Goal: Check status: Check status

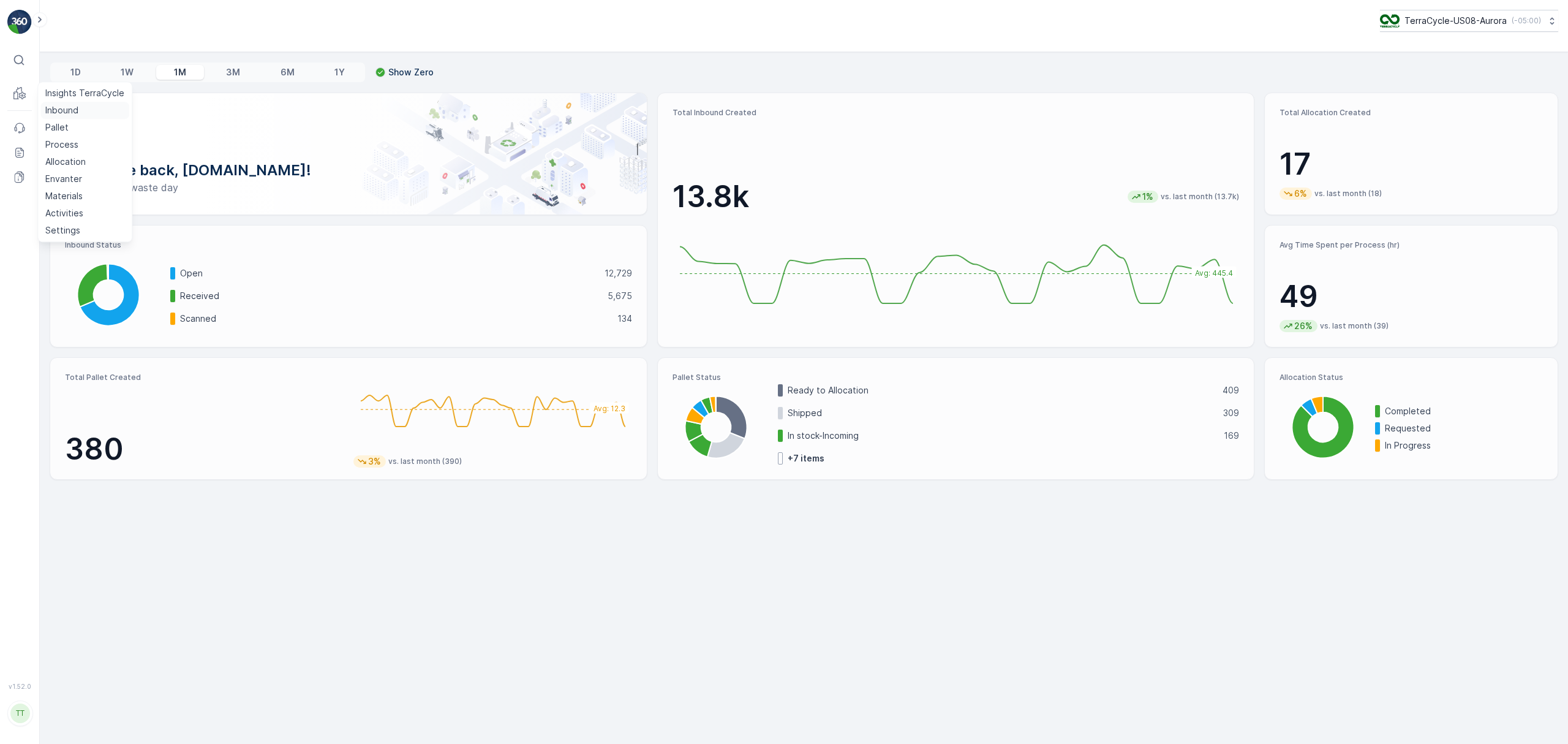
click at [54, 110] on p "Inbound" at bounding box center [62, 110] width 33 height 12
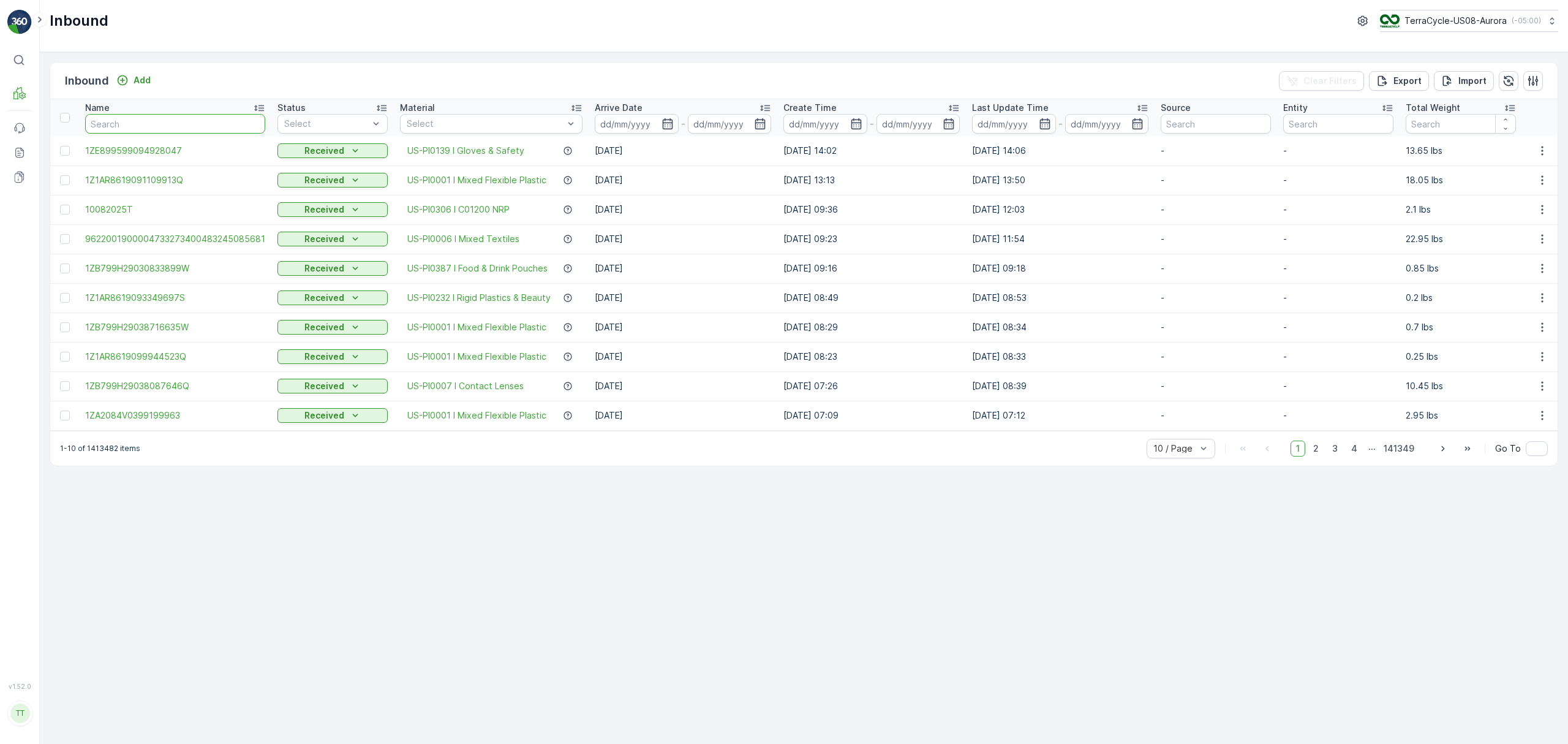
click at [134, 124] on input "text" at bounding box center [176, 124] width 180 height 20
paste input "1Z501F8R9198301362"
type input "1Z501F8R9198301362"
click at [1415, 20] on p "TerraCycle-US08-Aurora" at bounding box center [1456, 20] width 103 height 12
type input "fr"
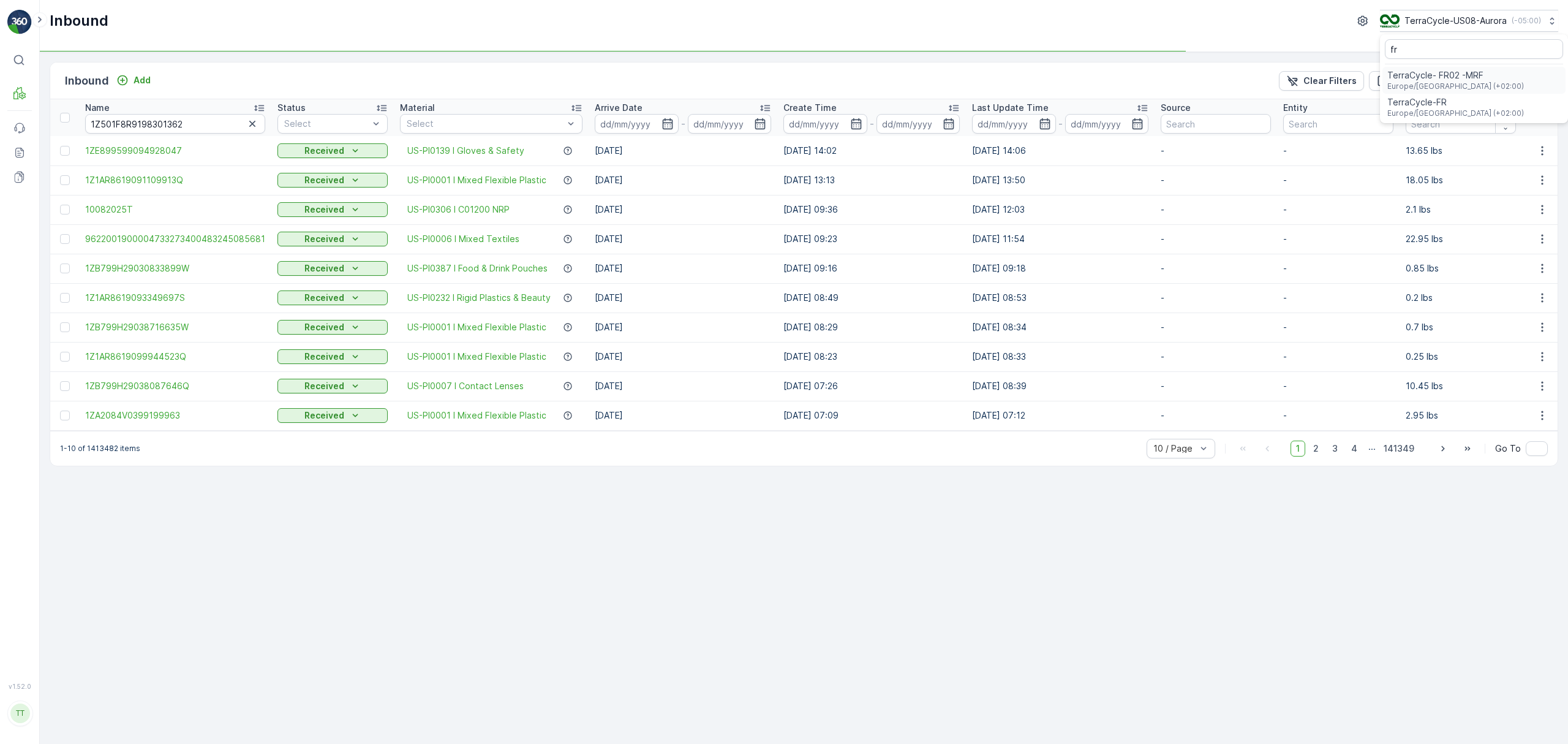
click at [1440, 85] on span "Europe/[GEOGRAPHIC_DATA] (+02:00)" at bounding box center [1456, 86] width 137 height 10
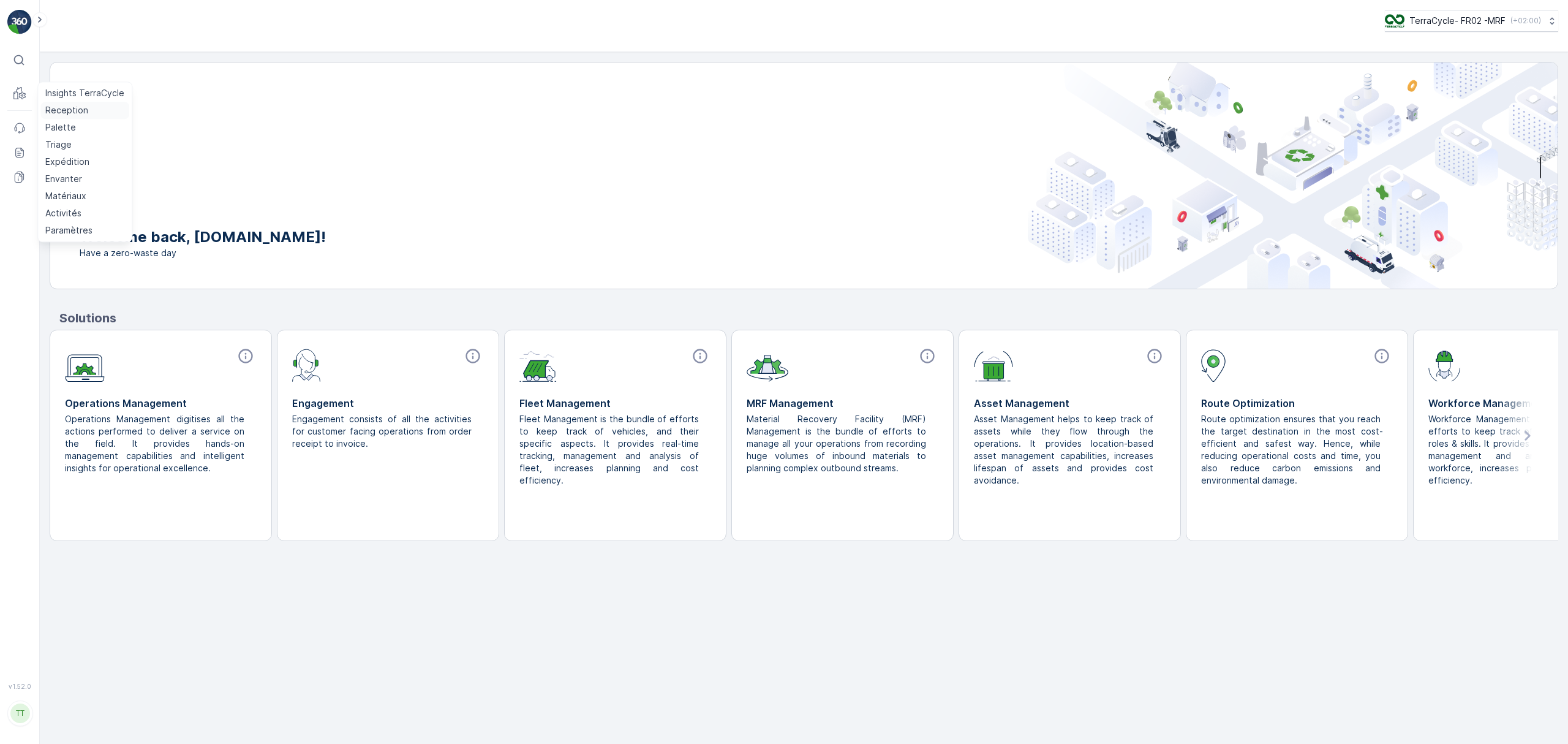
click at [55, 108] on p "Reception" at bounding box center [66, 110] width 43 height 12
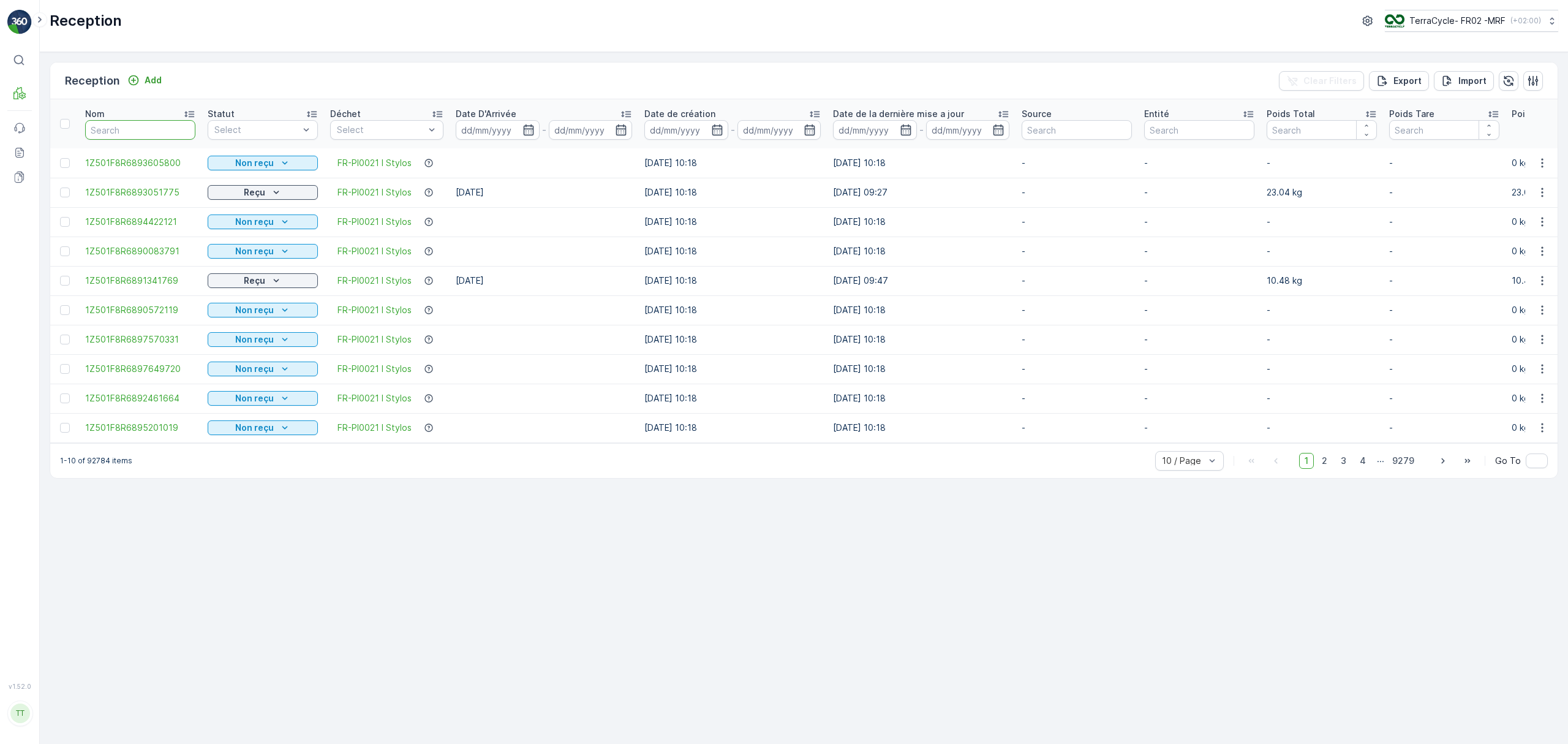
click at [108, 127] on input "text" at bounding box center [141, 129] width 110 height 20
paste input "1Z501F8R9198301362"
type input "1Z501F8R9198301362"
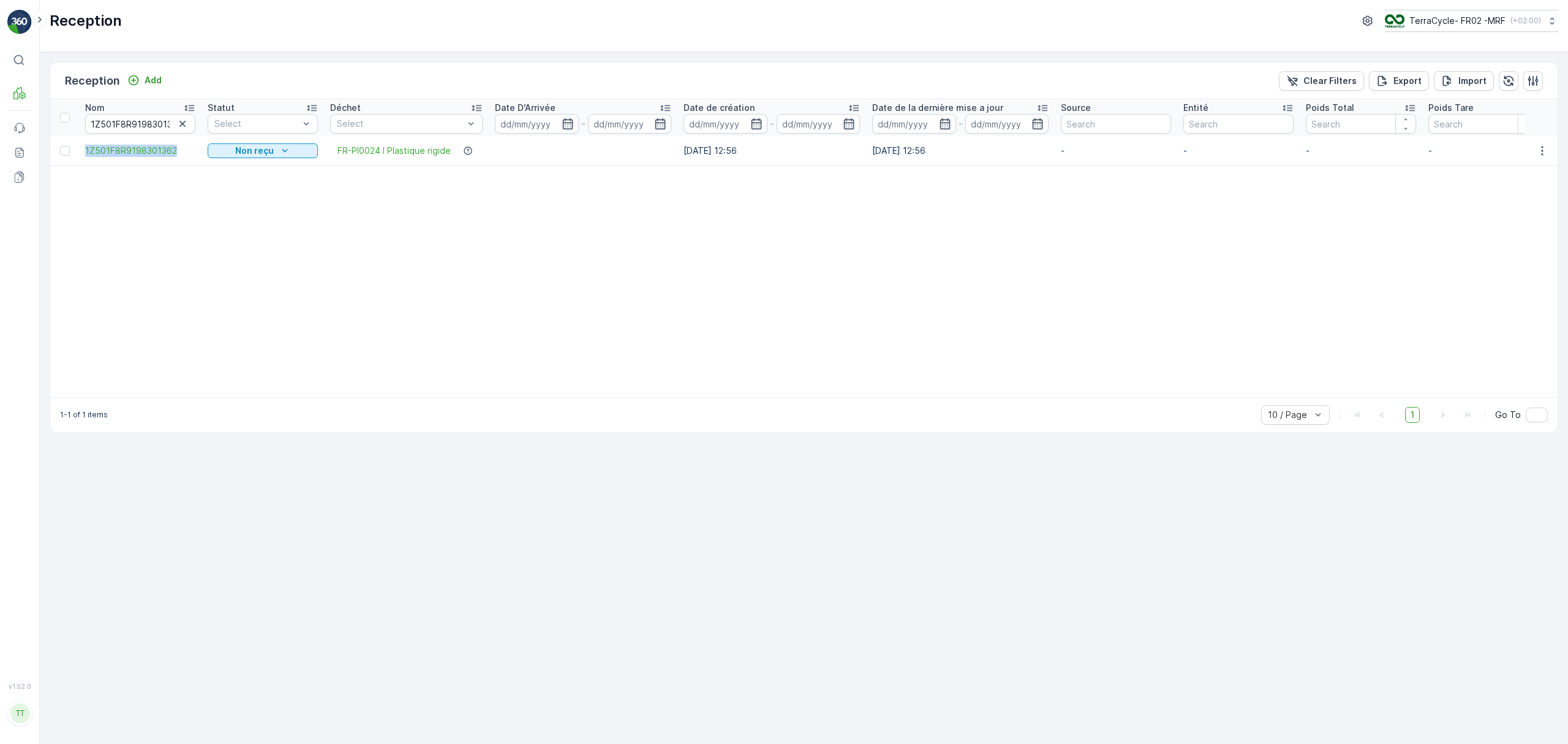
drag, startPoint x: 80, startPoint y: 153, endPoint x: 174, endPoint y: 160, distance: 94.3
click at [174, 160] on td "1Z501F8R9198301362" at bounding box center [140, 150] width 123 height 29
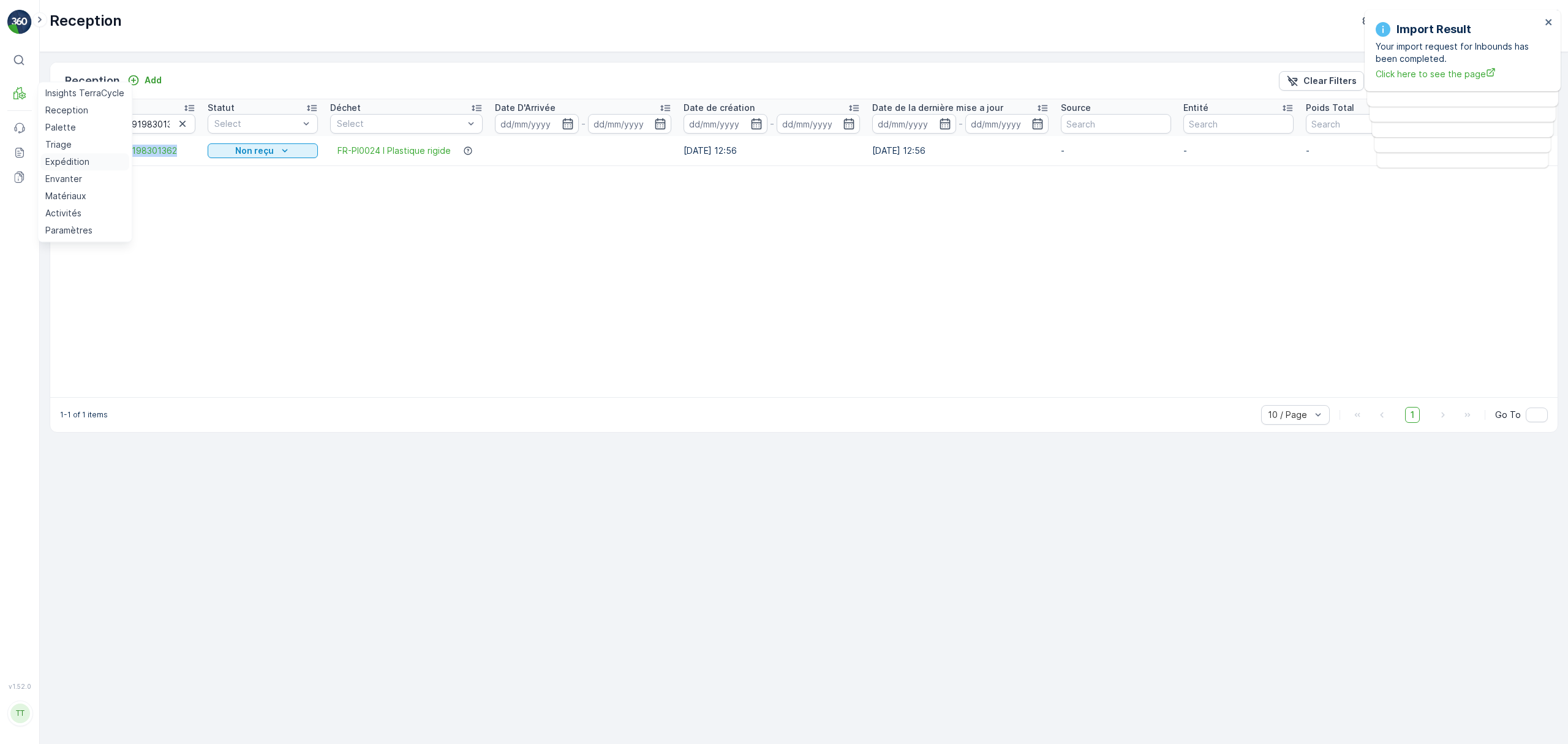
click at [62, 161] on p "Expédition" at bounding box center [67, 162] width 44 height 12
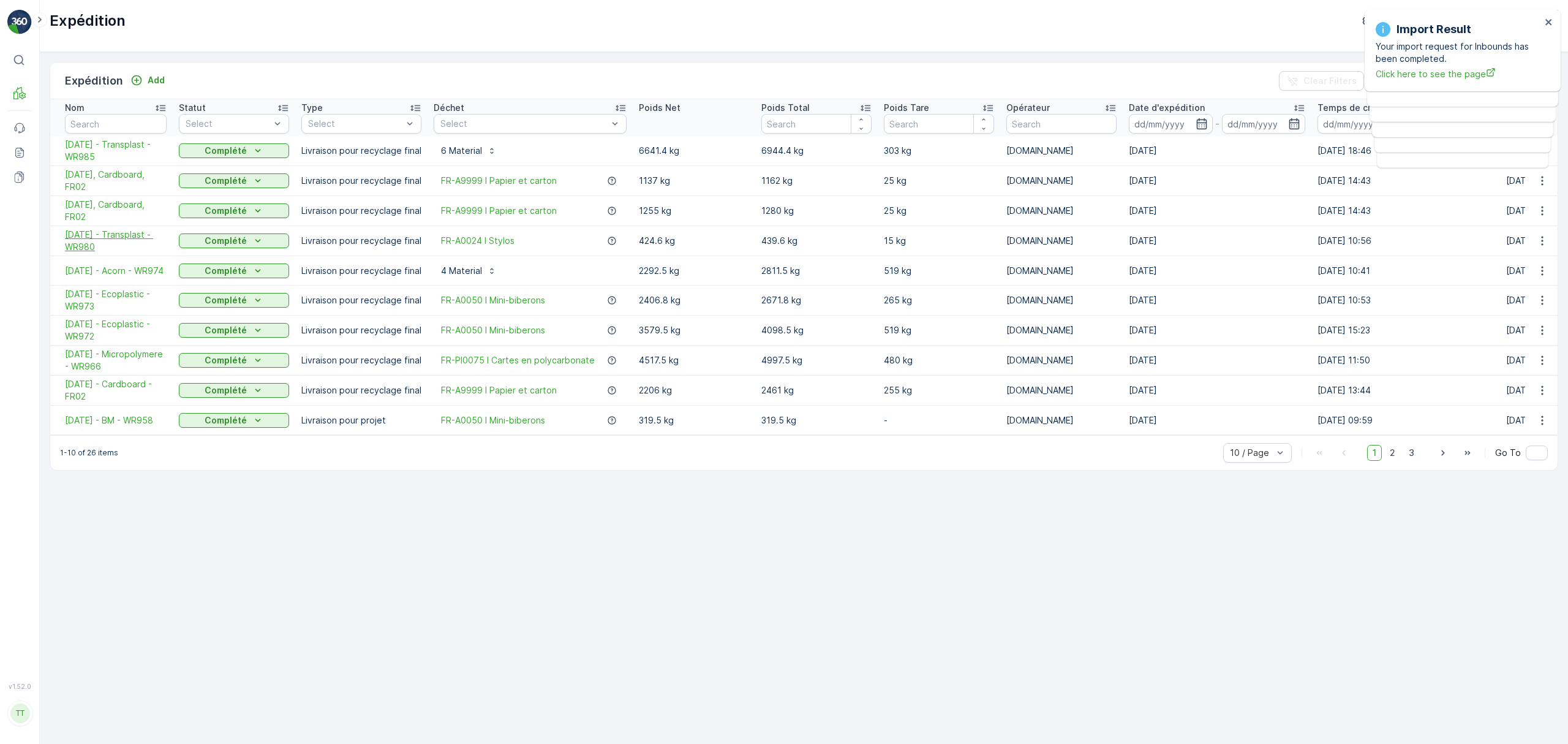
click at [118, 238] on span "30.09.2025 - Transplast - WR980" at bounding box center [115, 241] width 102 height 25
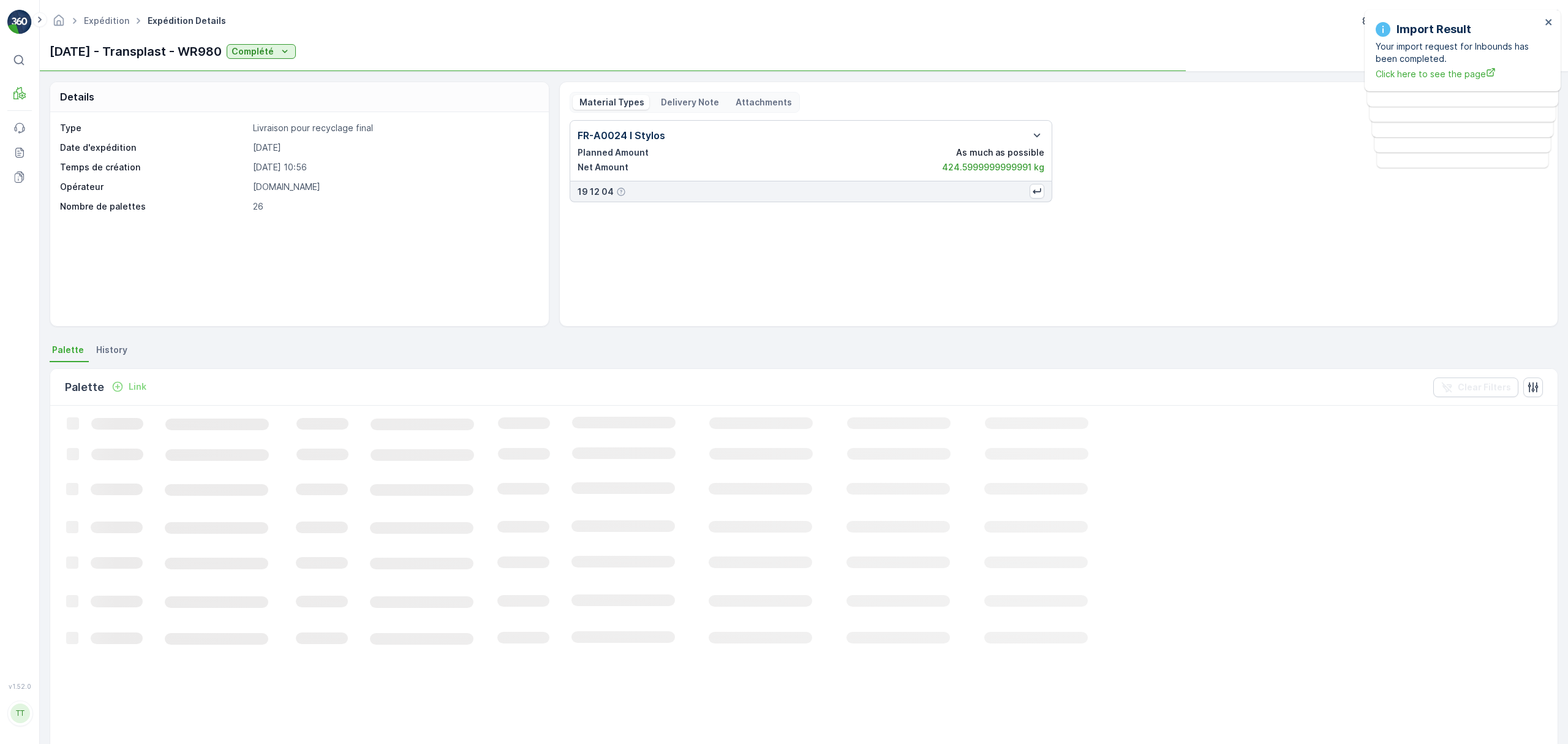
click at [691, 104] on p "Delivery Note" at bounding box center [689, 102] width 60 height 12
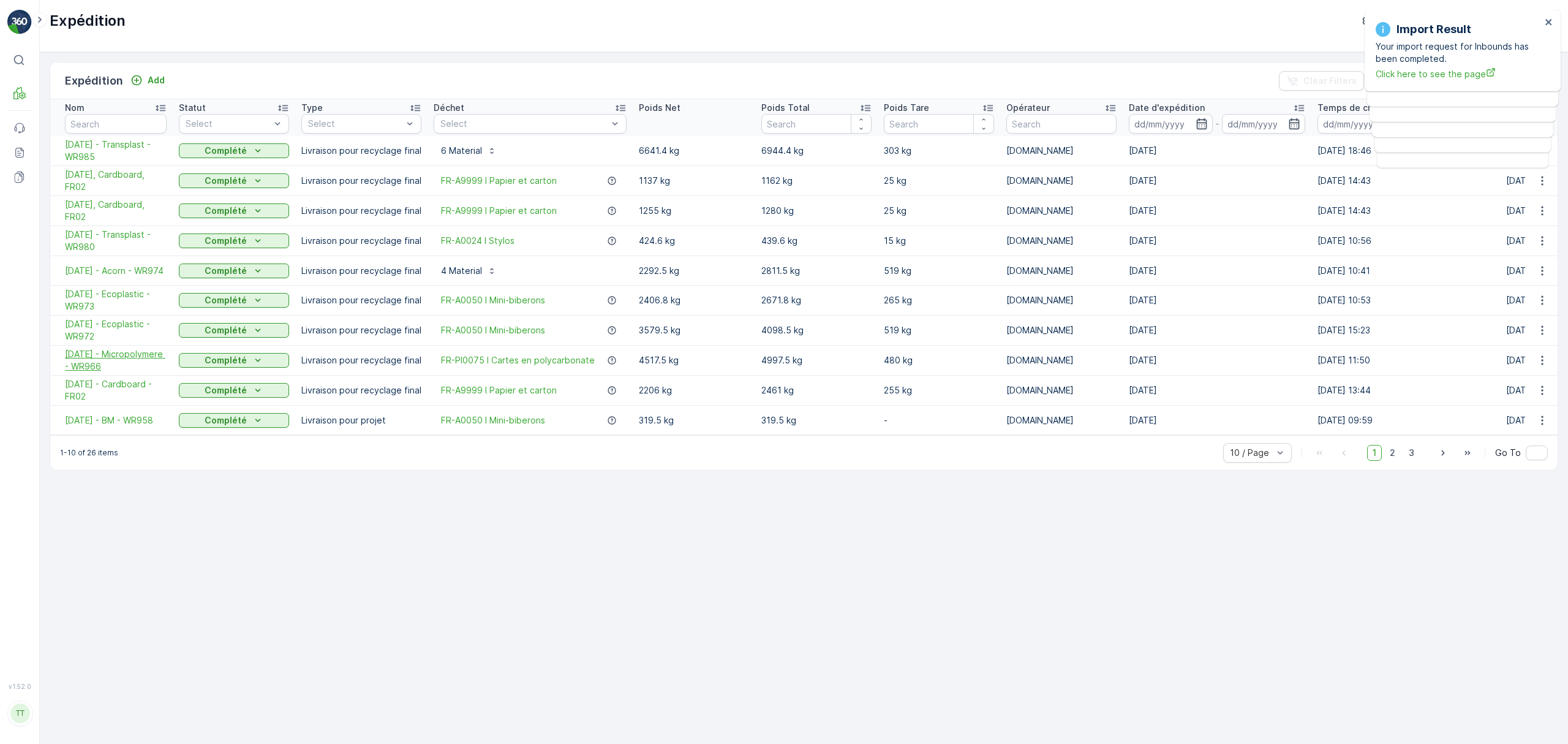
click at [106, 365] on span "11.09.2025 - Micropolymere - WR966" at bounding box center [115, 360] width 102 height 25
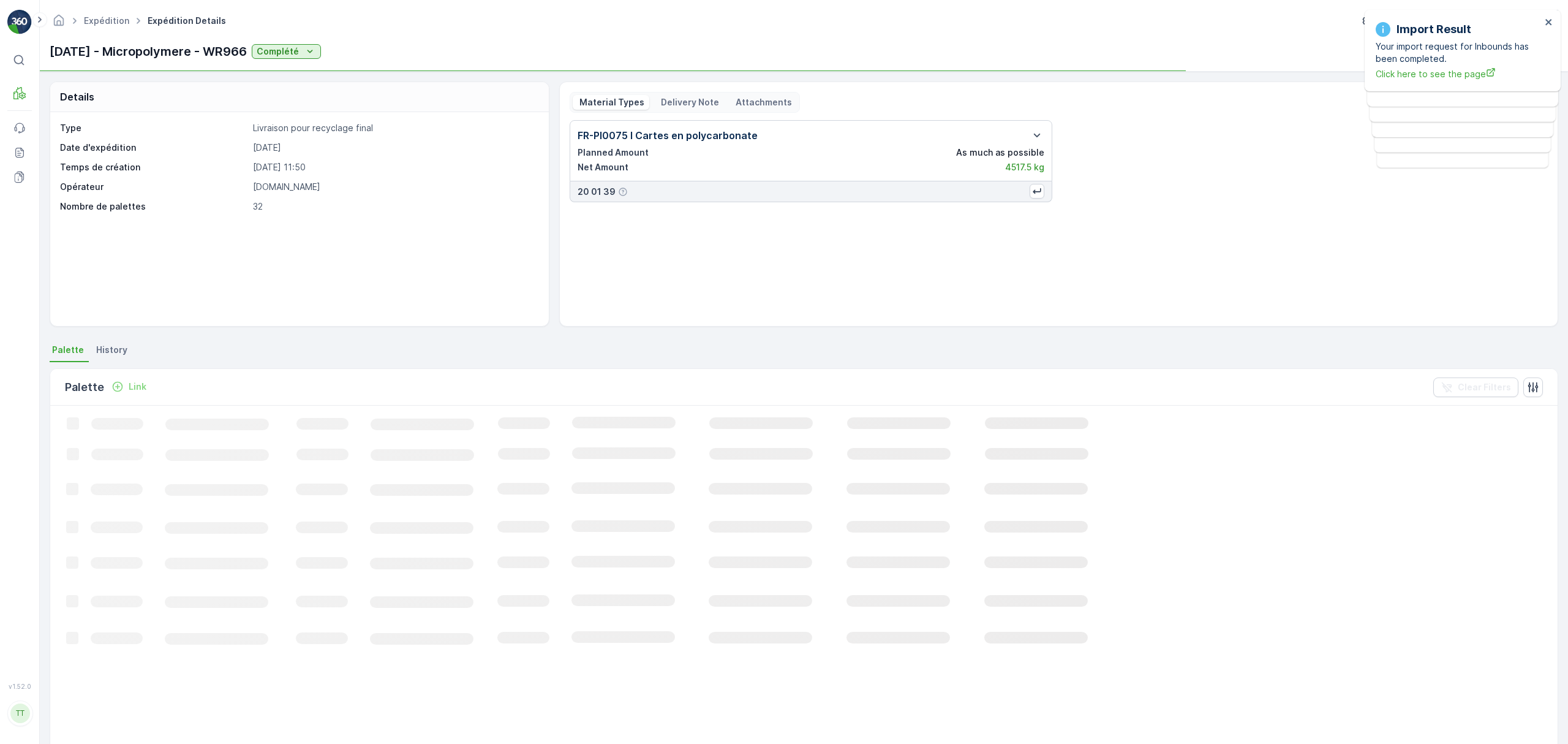
click at [688, 105] on p "Delivery Note" at bounding box center [689, 102] width 60 height 12
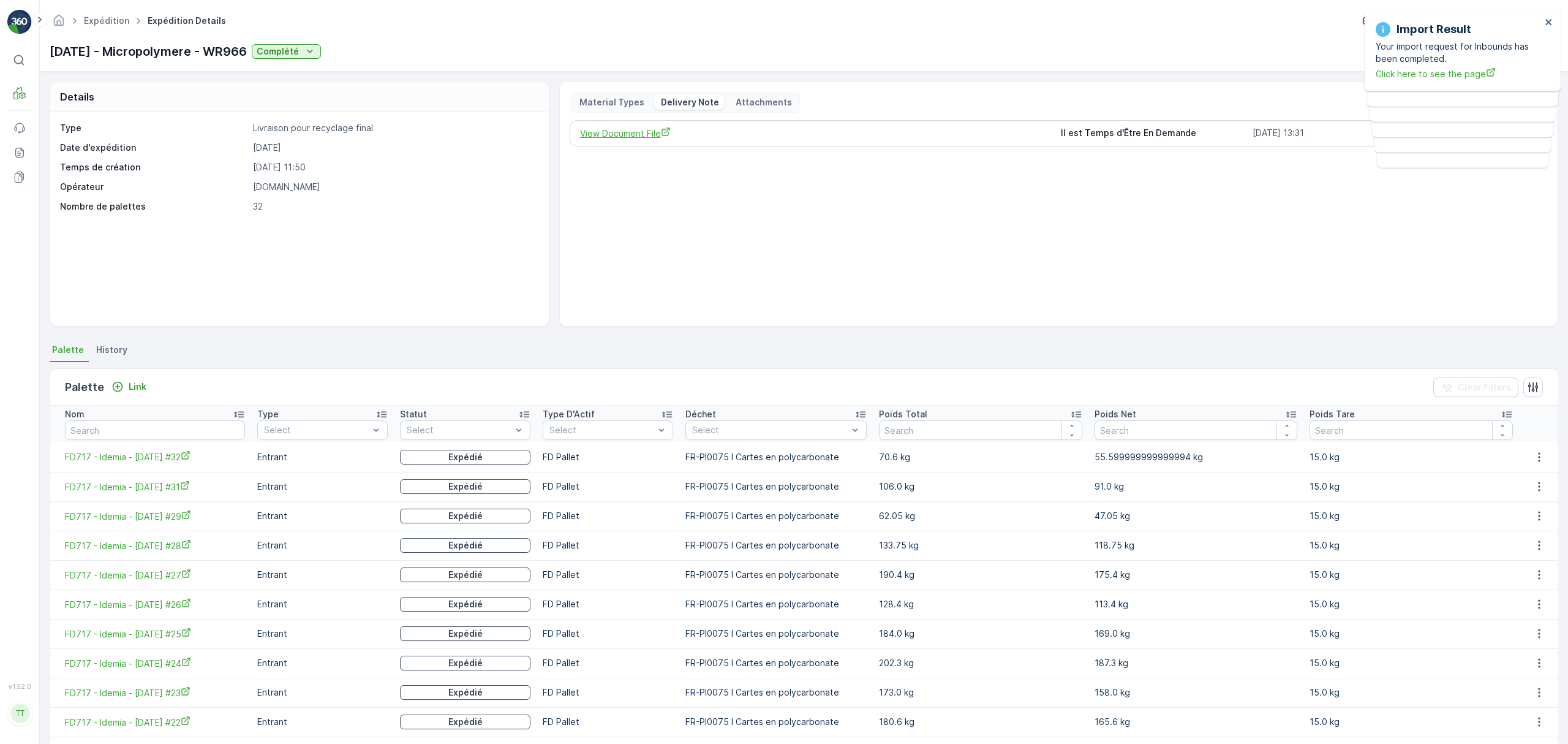
click at [611, 131] on span "View Document File" at bounding box center [816, 134] width 472 height 13
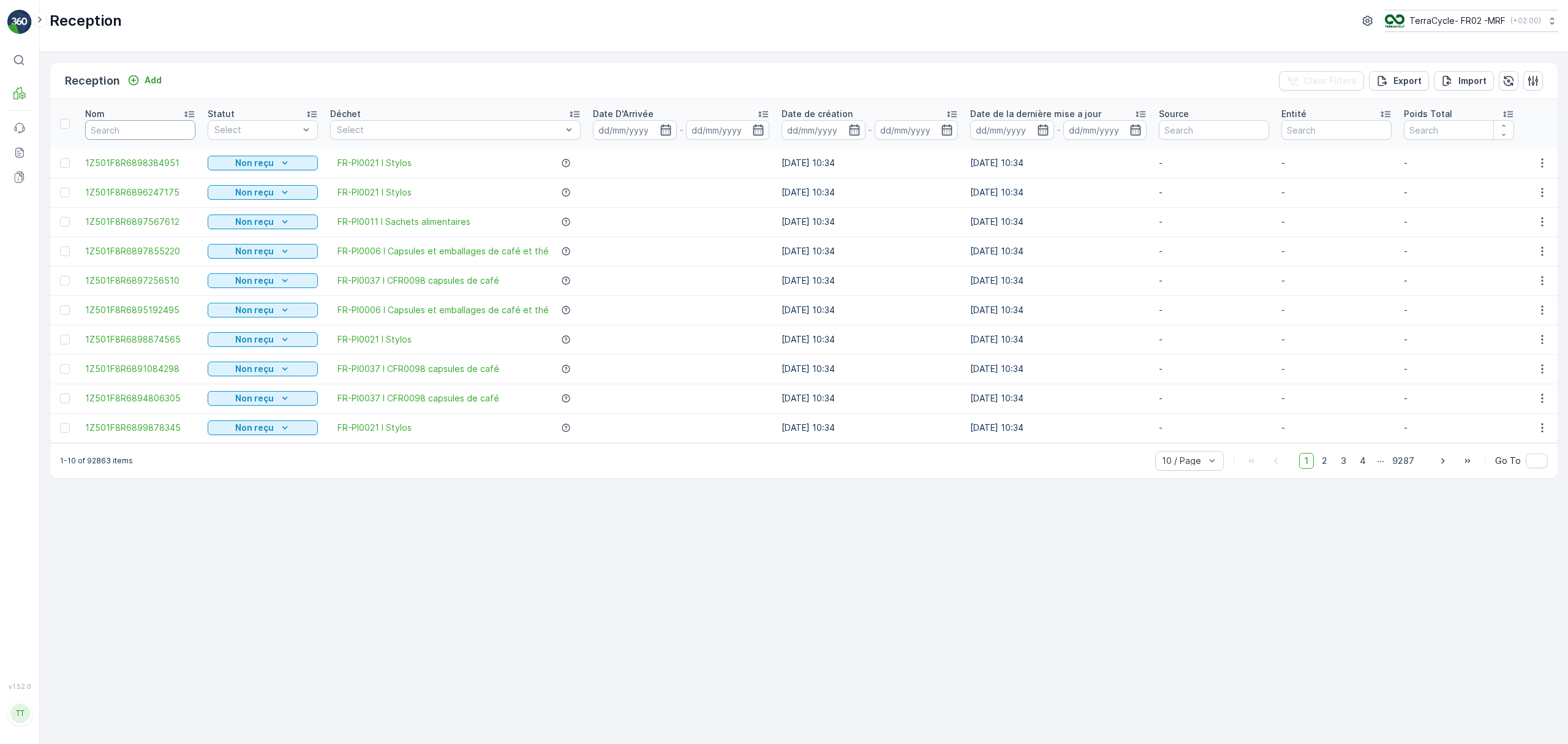
click at [146, 134] on input "text" at bounding box center [141, 129] width 110 height 20
paste input "1Z501F8R9198301362"
type input "1Z501F8R9198301362"
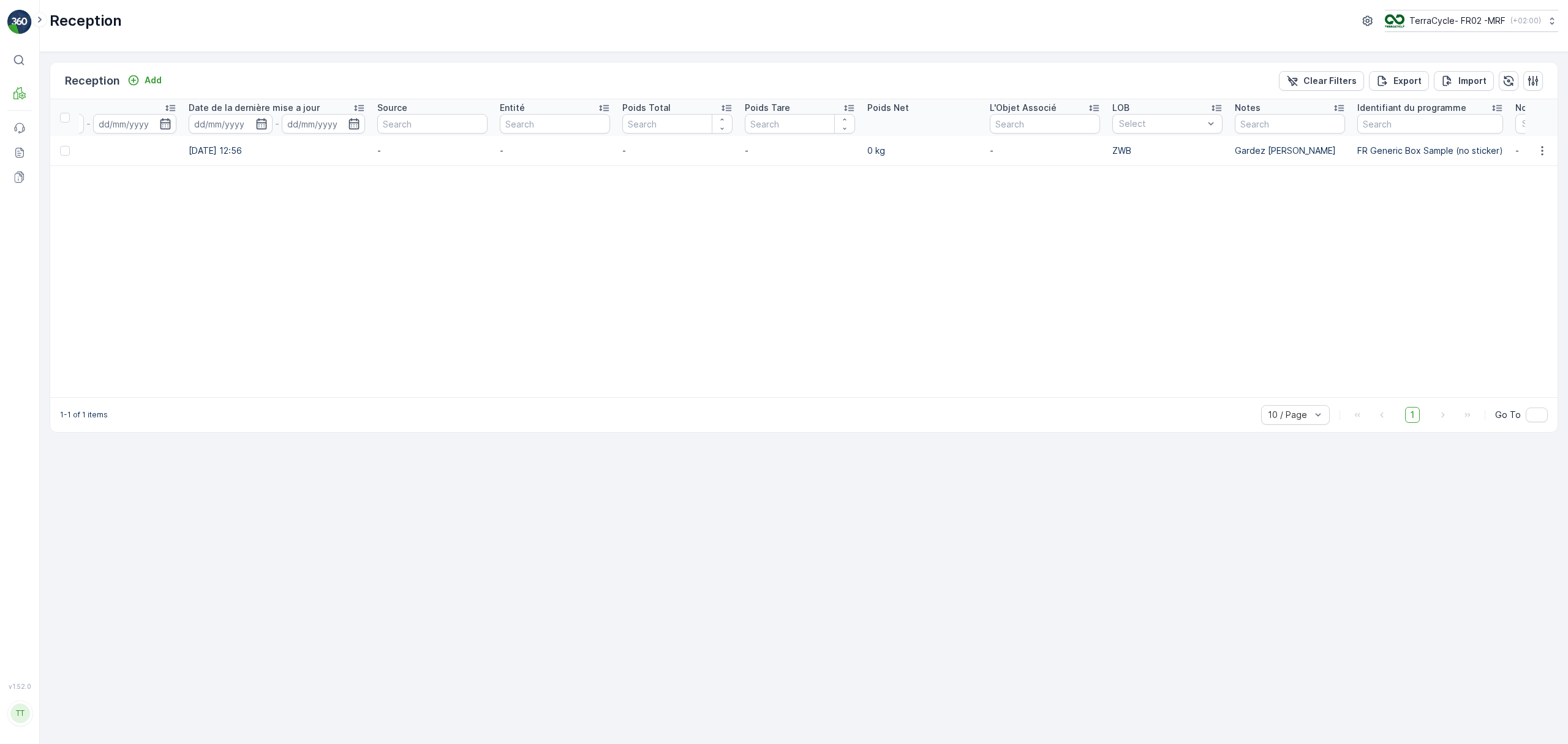
scroll to position [0, 787]
